Goal: Task Accomplishment & Management: Manage account settings

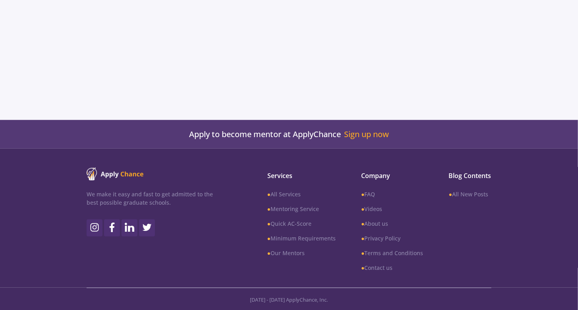
scroll to position [318, 0]
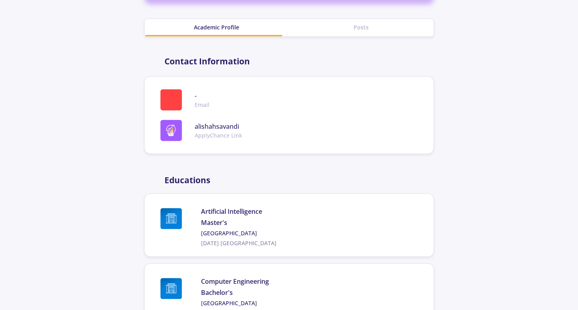
click at [468, 94] on div at bounding box center [289, 155] width 578 height 310
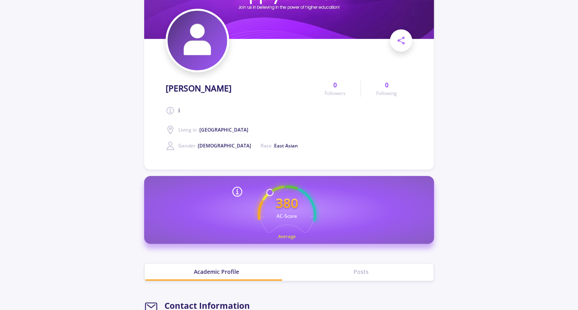
scroll to position [0, 0]
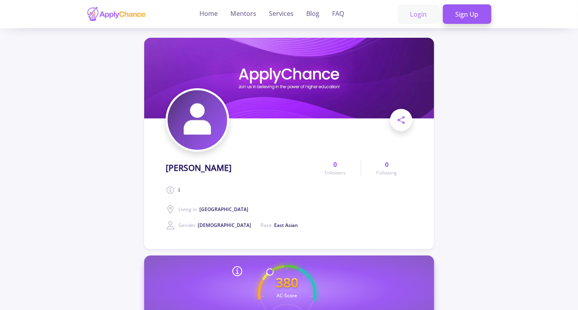
click at [424, 16] on link "Login" at bounding box center [418, 14] width 42 height 20
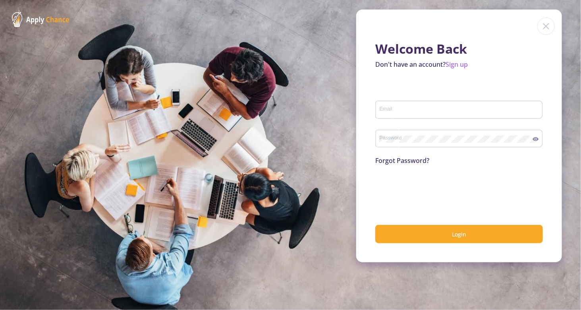
click at [401, 101] on div "Email" at bounding box center [459, 108] width 160 height 21
click at [406, 113] on input "Email" at bounding box center [460, 109] width 162 height 7
click at [406, 112] on input "Email" at bounding box center [460, 109] width 162 height 7
type input "[EMAIL_ADDRESS][DOMAIN_NAME]"
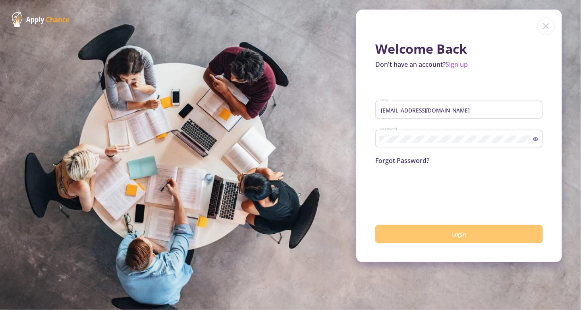
click at [434, 231] on button "Login" at bounding box center [459, 234] width 168 height 19
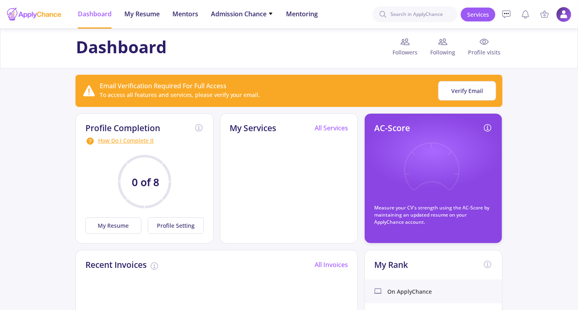
click at [561, 12] on img at bounding box center [563, 14] width 15 height 15
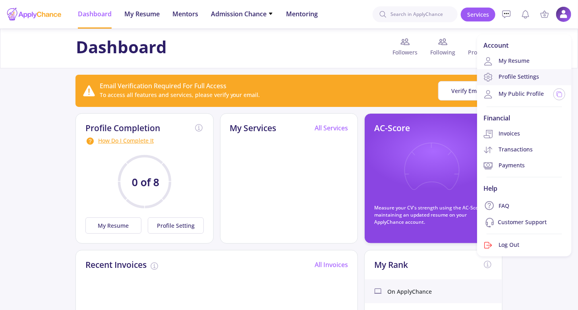
click at [533, 81] on link "Profile Settings" at bounding box center [524, 77] width 95 height 16
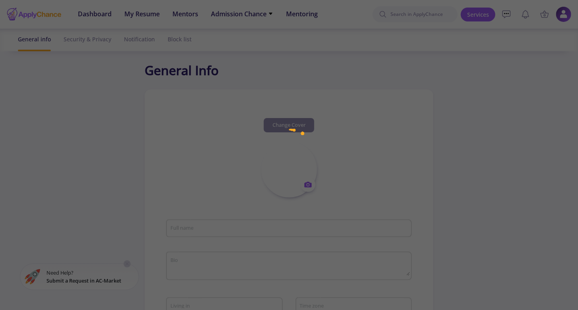
type input "[PERSON_NAME]"
type textarea "i"
type input "alishahsavandi"
type input "[EMAIL_ADDRESS][DOMAIN_NAME]"
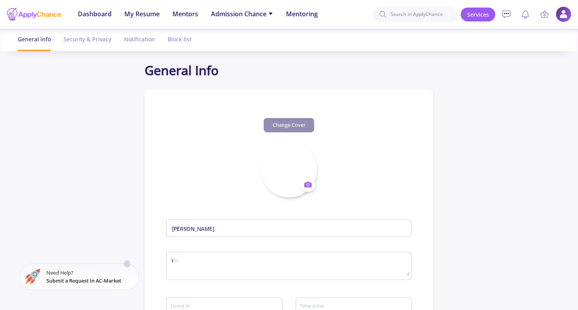
type input "[GEOGRAPHIC_DATA]"
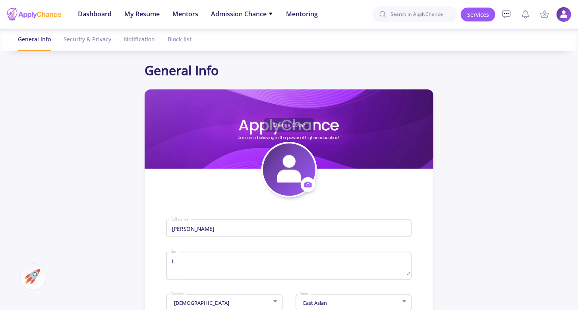
click at [561, 14] on img at bounding box center [563, 14] width 15 height 15
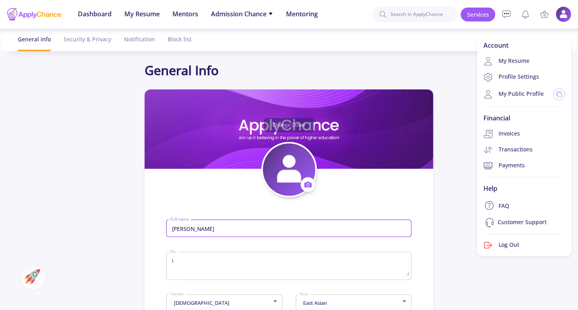
click at [201, 231] on input "[PERSON_NAME]" at bounding box center [290, 228] width 240 height 7
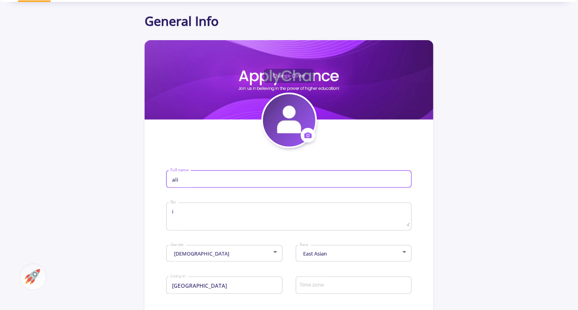
scroll to position [119, 0]
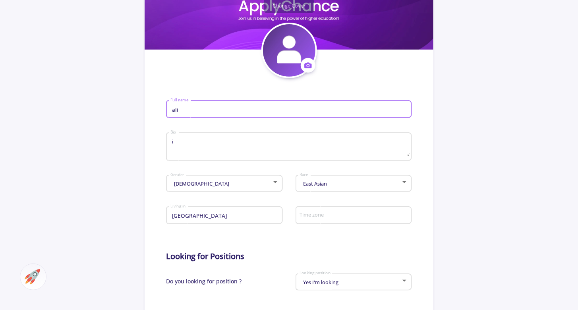
type input "ali"
click at [186, 145] on textarea "i" at bounding box center [290, 147] width 240 height 19
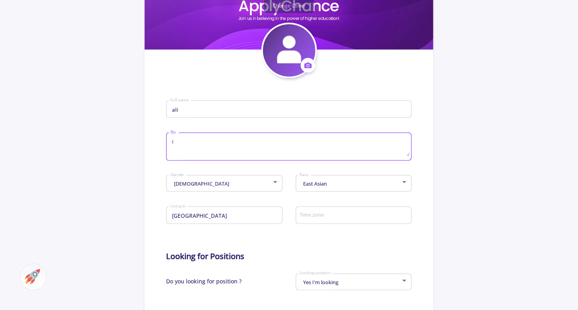
click at [186, 145] on textarea "i" at bounding box center [290, 147] width 240 height 19
click at [192, 184] on div "[DEMOGRAPHIC_DATA]" at bounding box center [221, 184] width 102 height 6
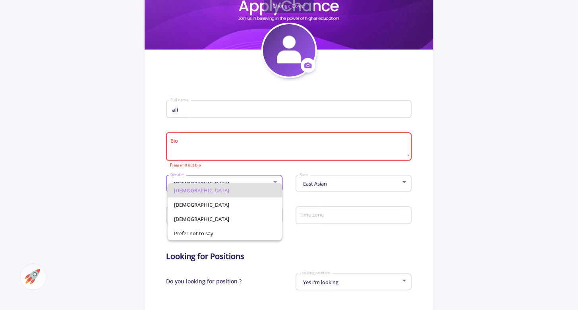
click at [276, 137] on div at bounding box center [289, 155] width 578 height 310
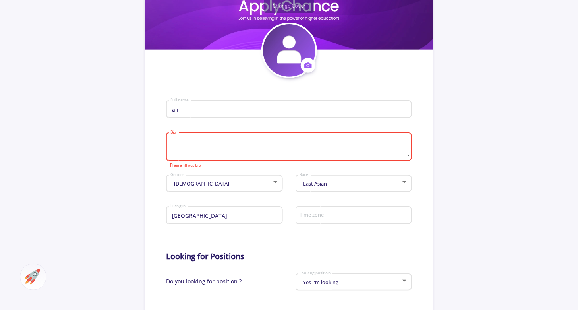
click at [276, 142] on textarea "Bio" at bounding box center [290, 147] width 240 height 19
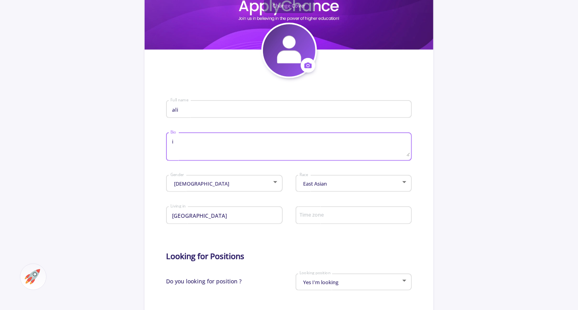
type textarea "i"
click at [240, 228] on div "Iran Living in" at bounding box center [224, 217] width 116 height 26
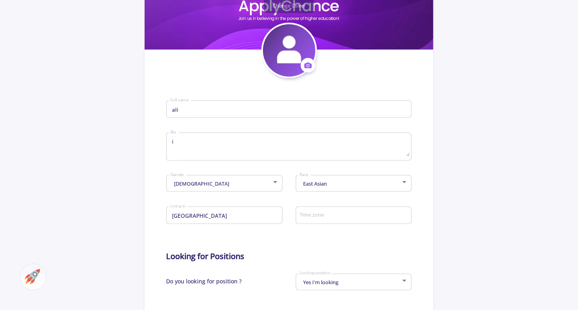
click at [241, 220] on div "Iran Living in" at bounding box center [224, 213] width 109 height 21
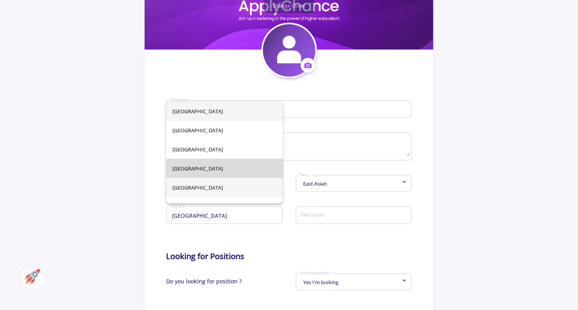
click at [233, 177] on span "[GEOGRAPHIC_DATA]" at bounding box center [224, 168] width 104 height 19
type input "[GEOGRAPHIC_DATA]"
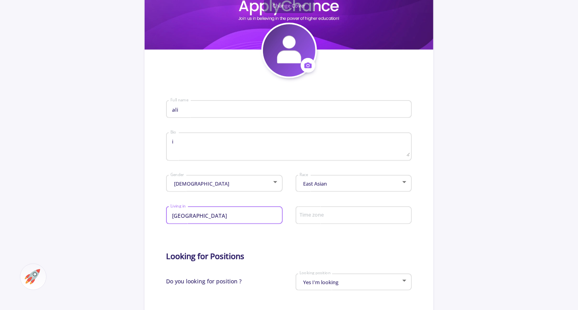
click at [234, 217] on input "[GEOGRAPHIC_DATA]" at bounding box center [225, 215] width 111 height 7
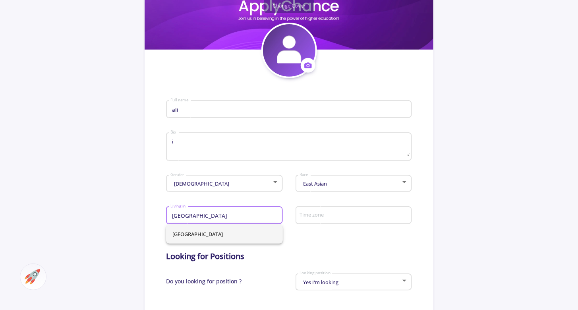
click at [314, 250] on form "ali Full name i Bio [DEMOGRAPHIC_DATA] Gender East Asian Race Andorra Living in…" at bounding box center [288, 282] width 245 height 409
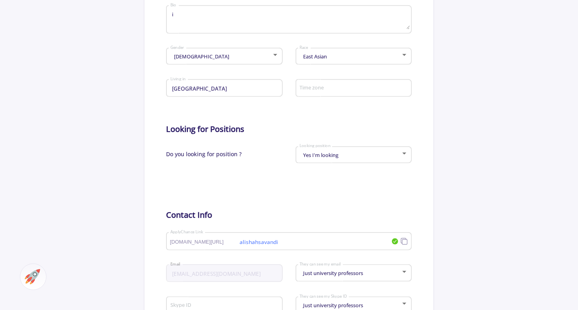
scroll to position [278, 0]
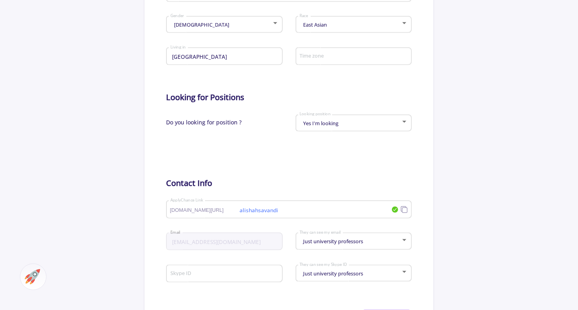
click at [328, 131] on div "Yes I'm looking Looking position" at bounding box center [353, 122] width 109 height 20
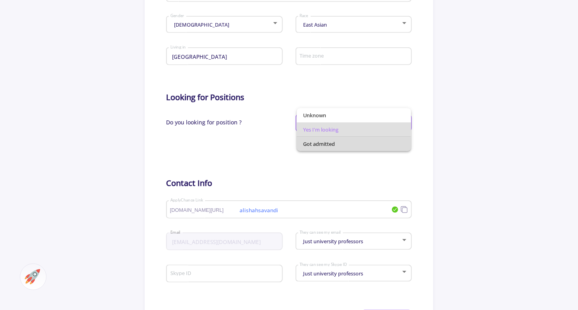
click at [328, 149] on span "Got admitted" at bounding box center [354, 144] width 102 height 14
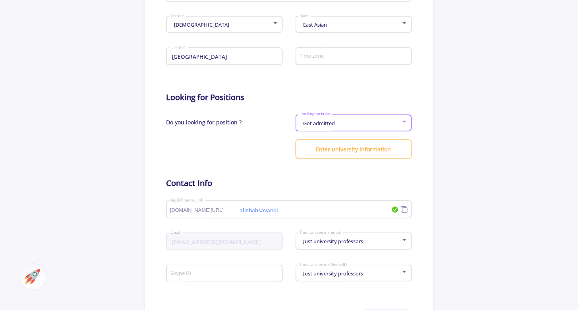
click at [339, 123] on div "Got admitted" at bounding box center [350, 123] width 102 height 6
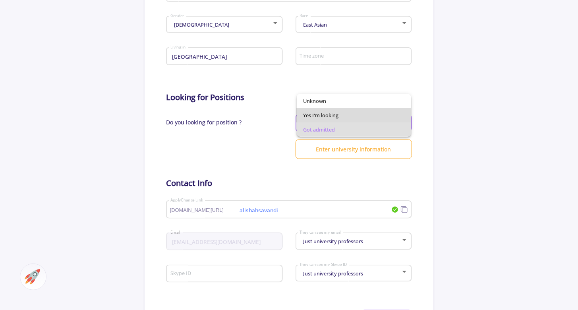
click at [334, 114] on span "Yes I'm looking" at bounding box center [354, 115] width 102 height 14
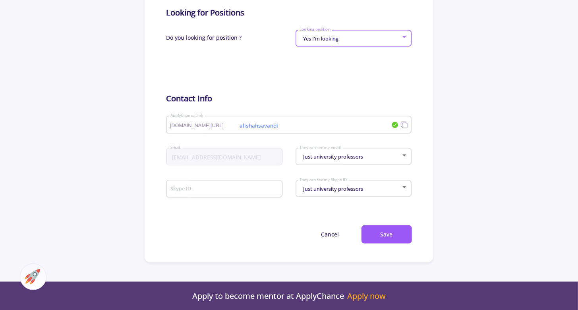
scroll to position [397, 0]
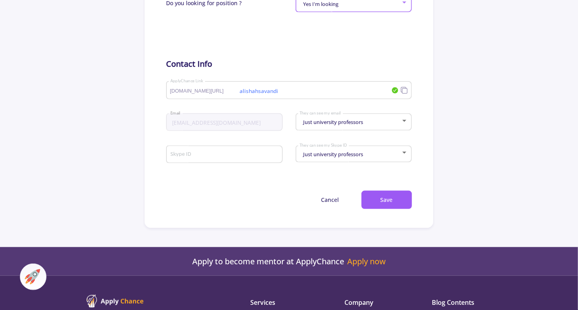
click at [253, 91] on input "alishahsavandi" at bounding box center [271, 90] width 202 height 7
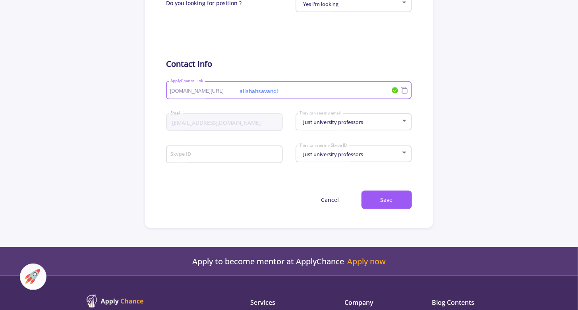
click at [274, 88] on input "alishahsavandi" at bounding box center [271, 90] width 202 height 7
click at [268, 88] on input "alishahsavandi" at bounding box center [271, 90] width 202 height 7
drag, startPoint x: 268, startPoint y: 88, endPoint x: 286, endPoint y: 90, distance: 17.6
click at [286, 90] on input "alishahsavandi" at bounding box center [271, 90] width 202 height 7
click at [353, 88] on input "alishahsavandi" at bounding box center [271, 90] width 202 height 7
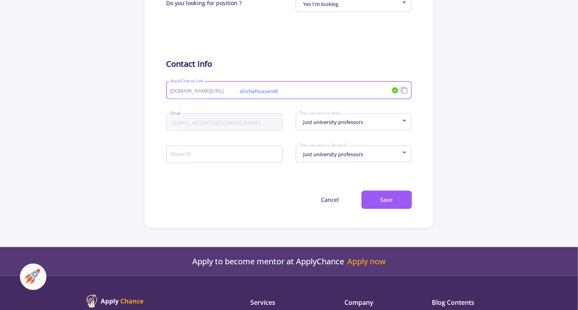
click at [322, 91] on input "alishahsavandi" at bounding box center [271, 90] width 202 height 7
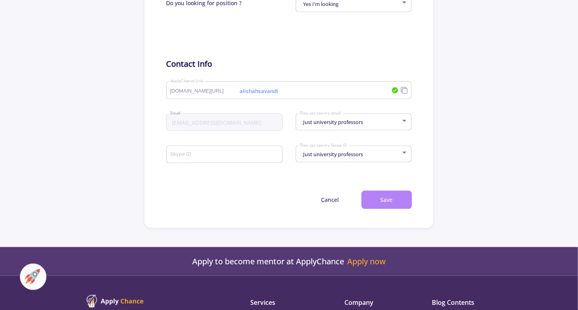
click at [390, 201] on button "Save" at bounding box center [386, 200] width 50 height 19
